Goal: Check status

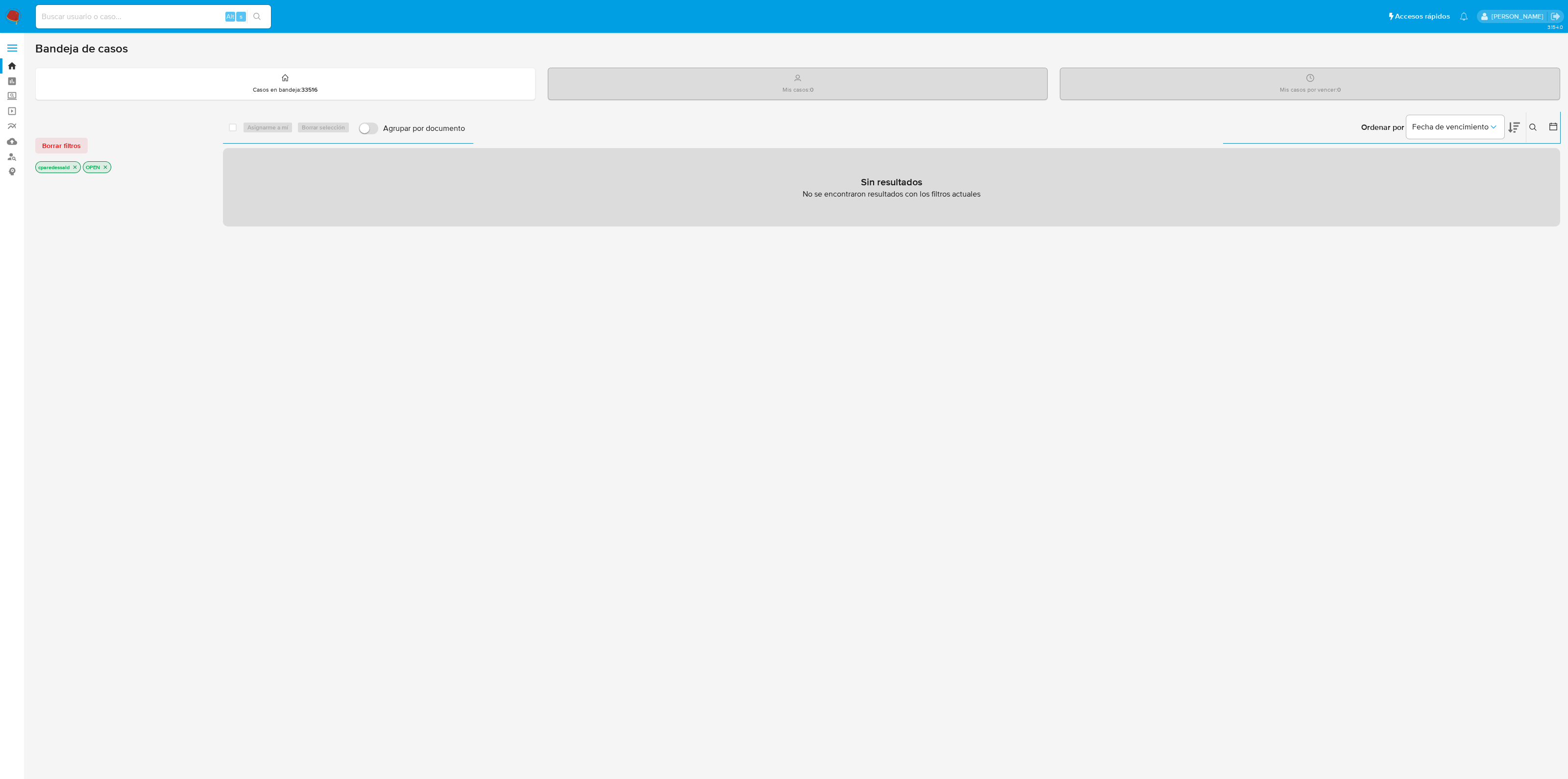
click at [76, 167] on icon "close-filter" at bounding box center [74, 167] width 6 height 6
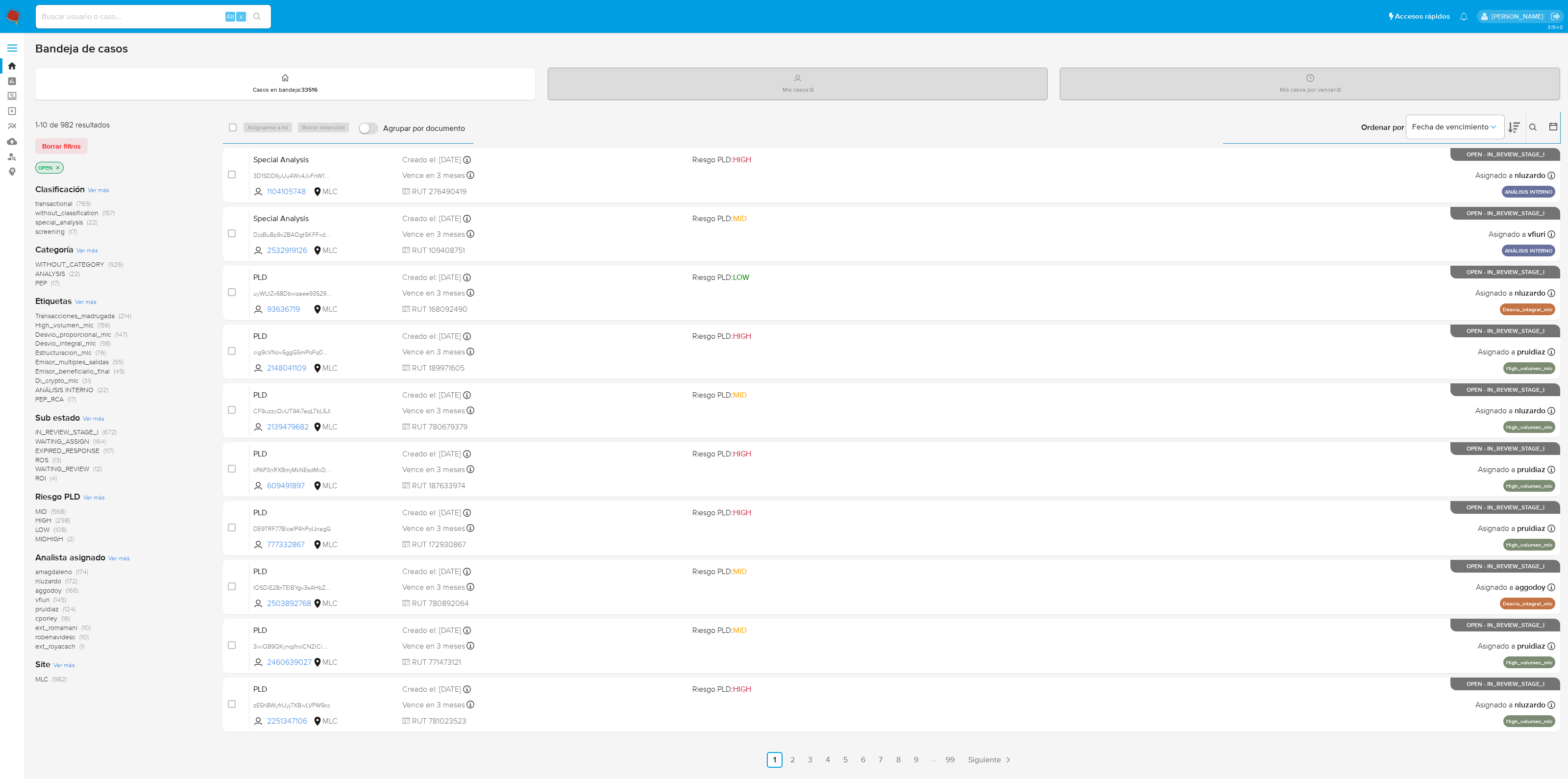
click at [54, 200] on span "transactional" at bounding box center [54, 203] width 38 height 10
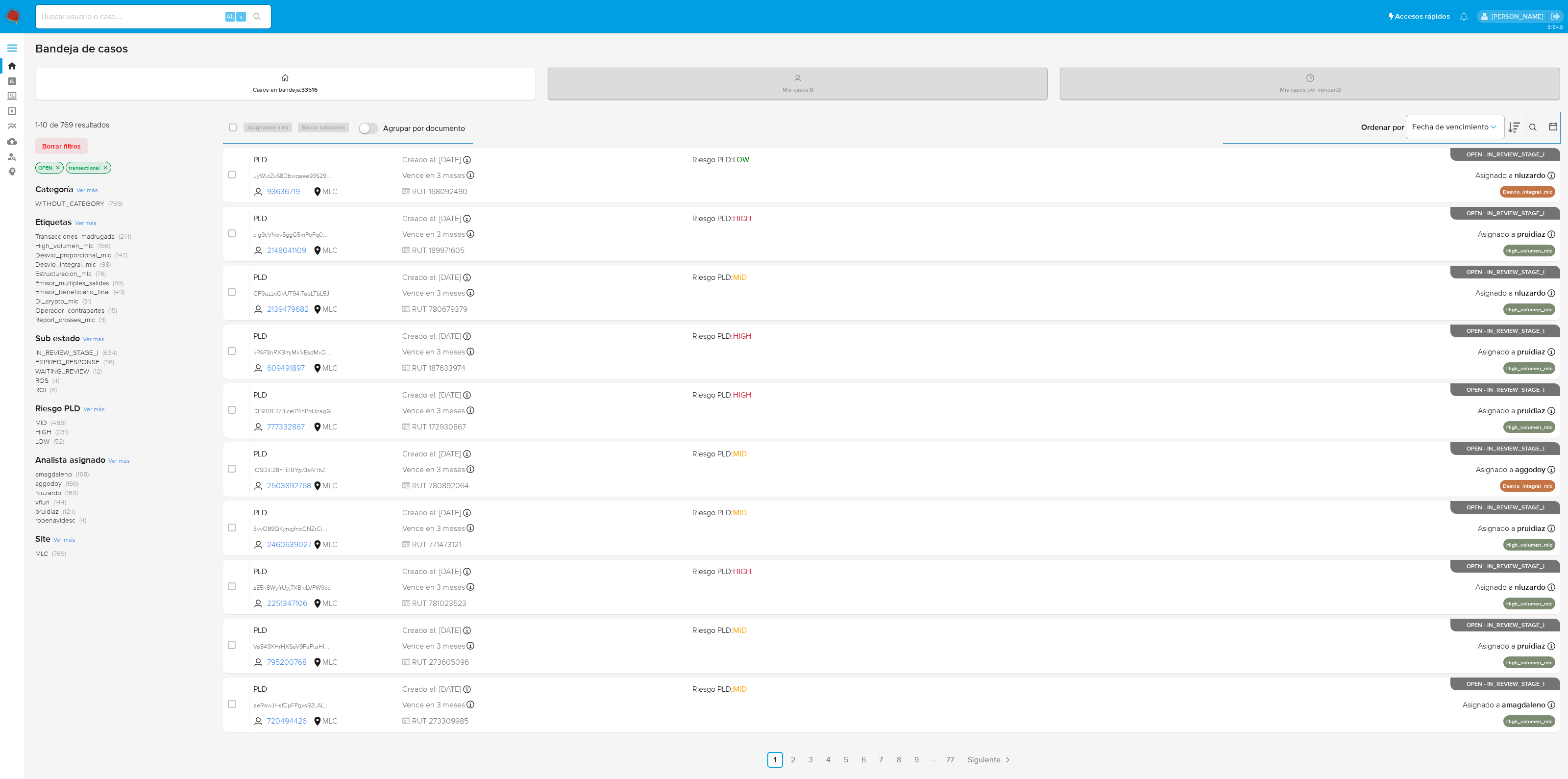
click at [170, 16] on input at bounding box center [153, 16] width 235 height 13
paste input "2532919126"
type input "2532919126"
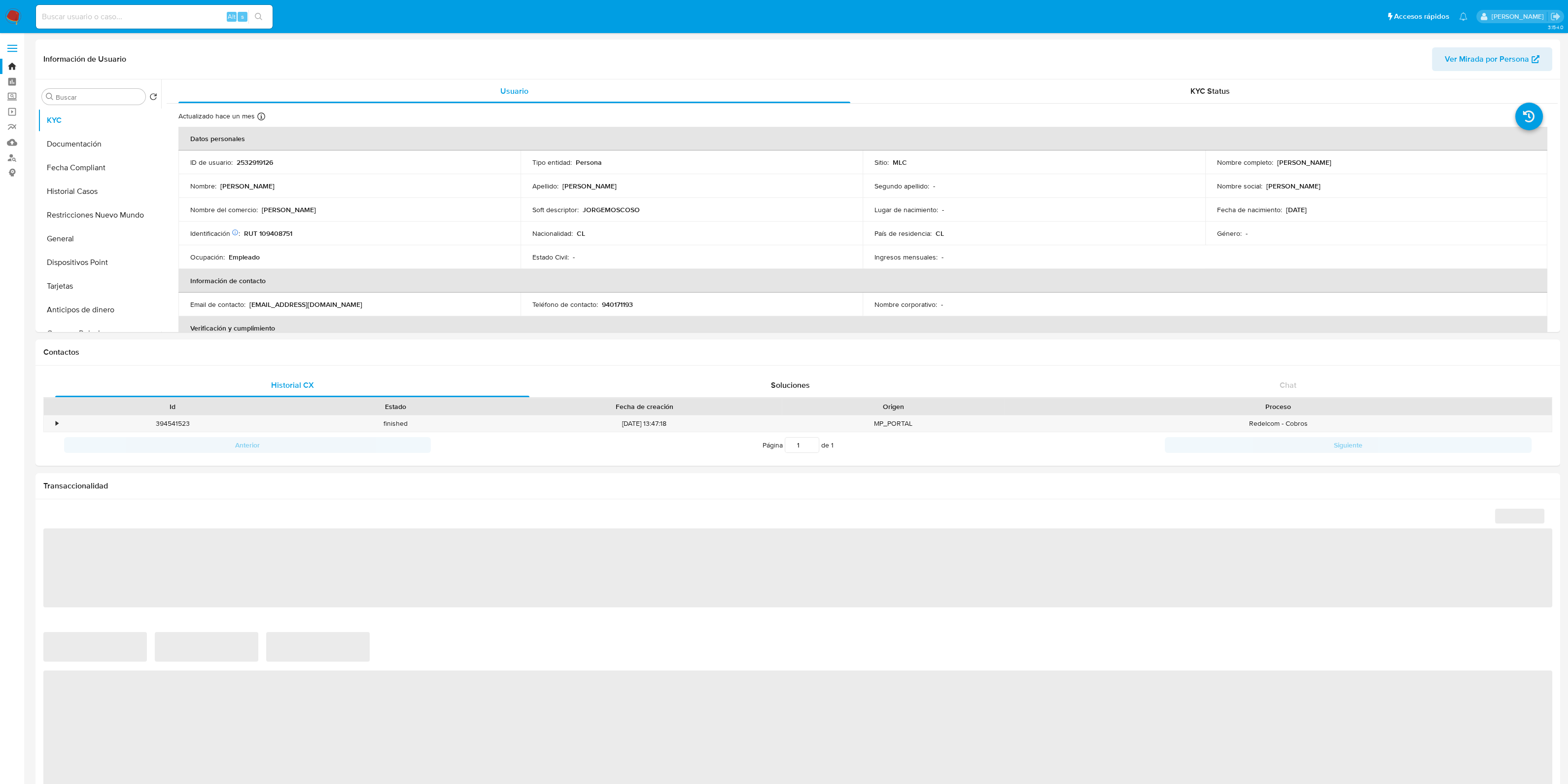
select select "10"
